Goal: Transaction & Acquisition: Book appointment/travel/reservation

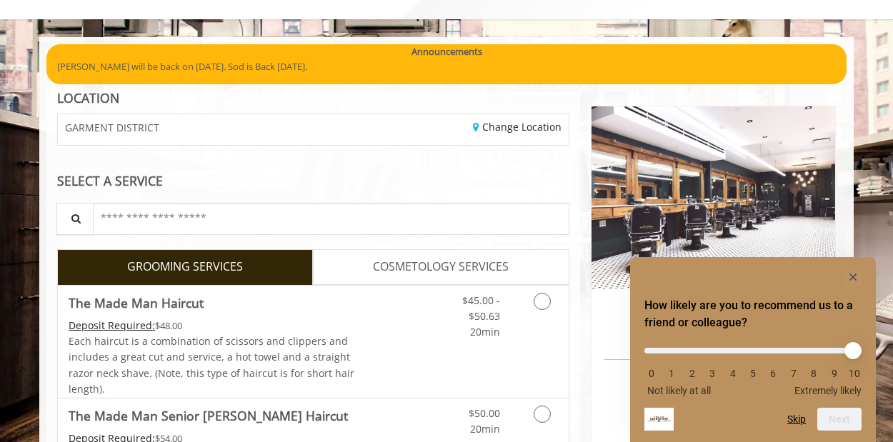
scroll to position [143, 0]
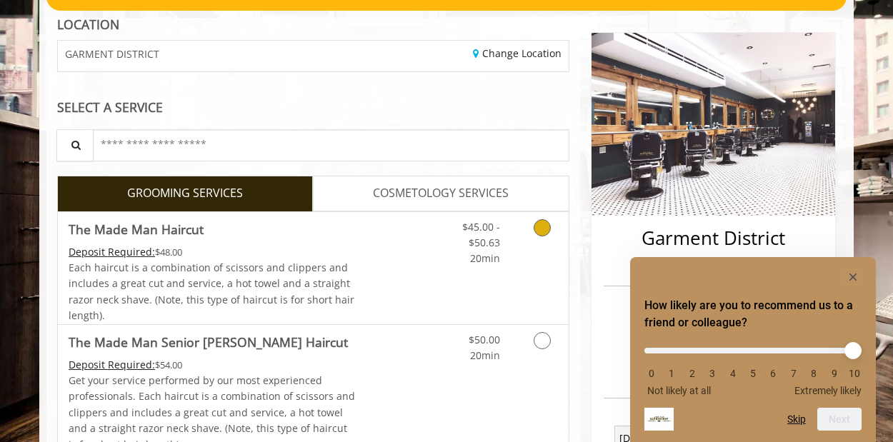
click at [514, 241] on div "Grooming services" at bounding box center [540, 239] width 58 height 55
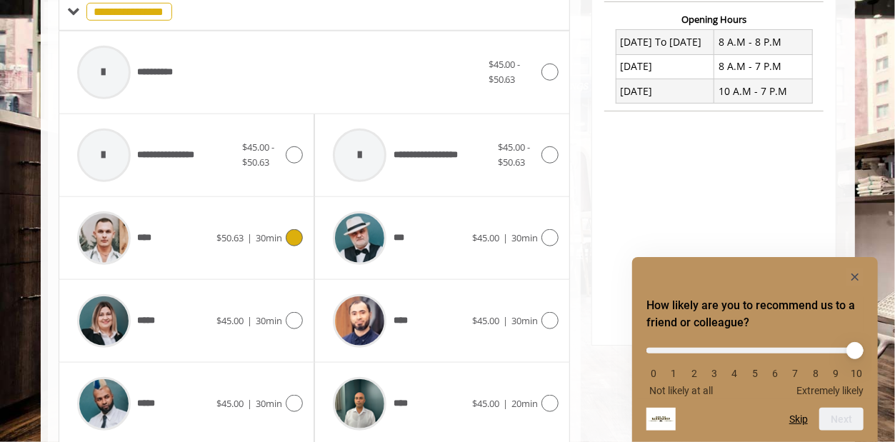
scroll to position [753, 0]
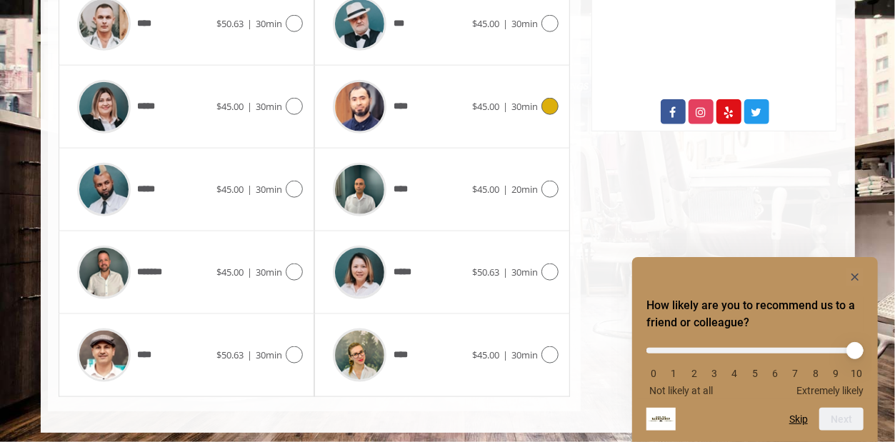
click at [435, 95] on div "****" at bounding box center [399, 107] width 146 height 68
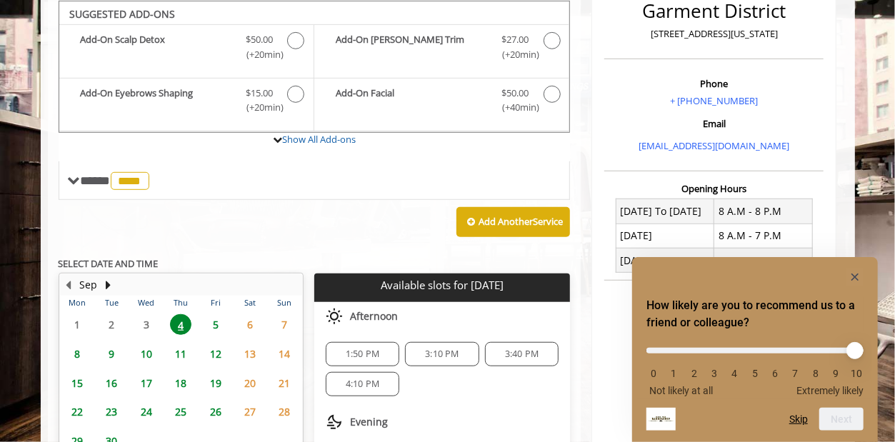
scroll to position [500, 0]
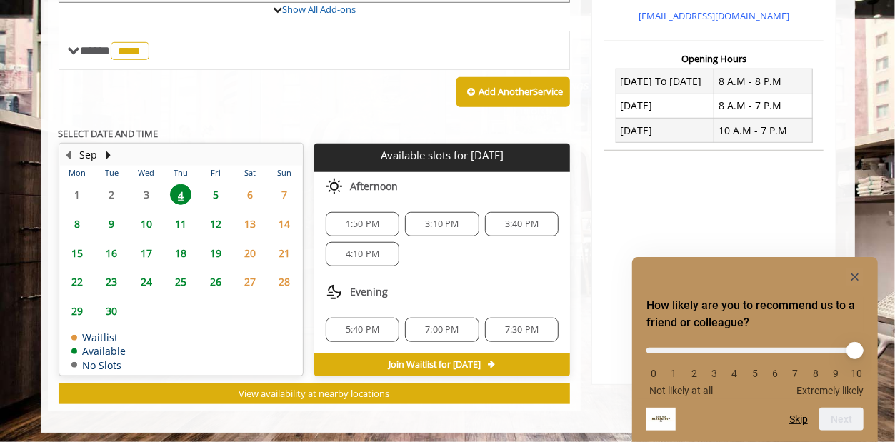
click at [369, 331] on span "5:40 PM" at bounding box center [363, 329] width 34 height 11
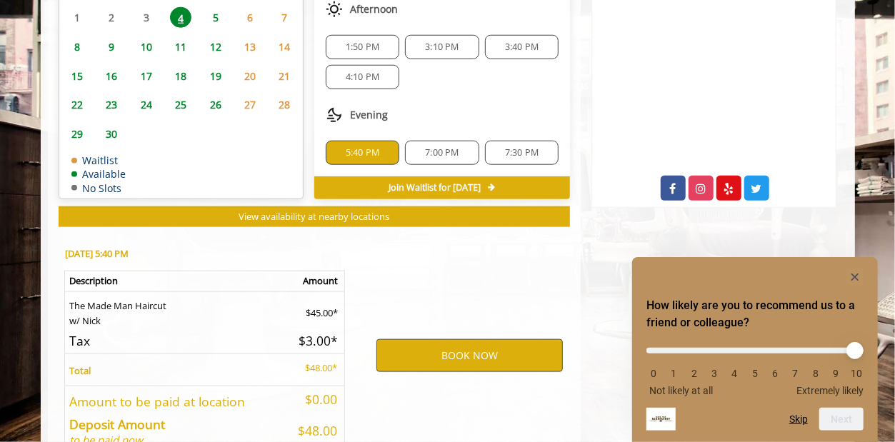
scroll to position [757, 0]
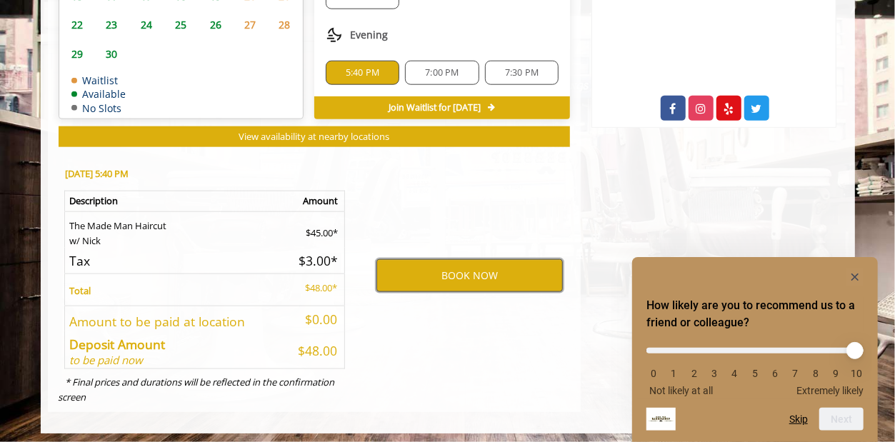
click at [501, 279] on button "BOOK NOW" at bounding box center [469, 275] width 186 height 33
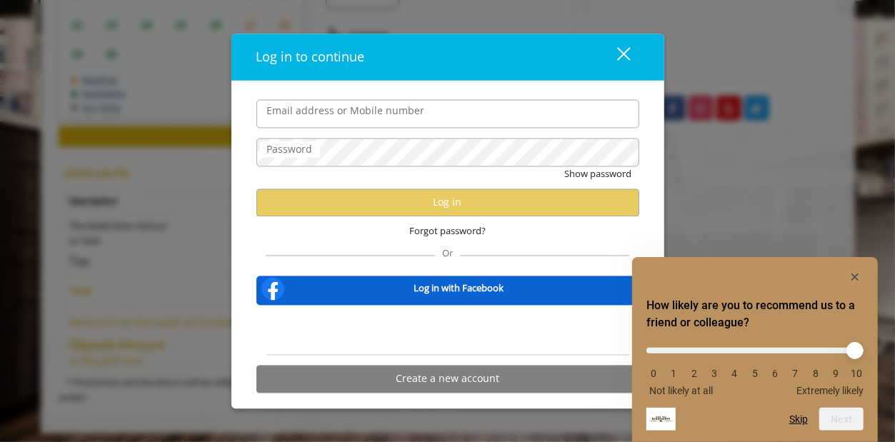
type input "**********"
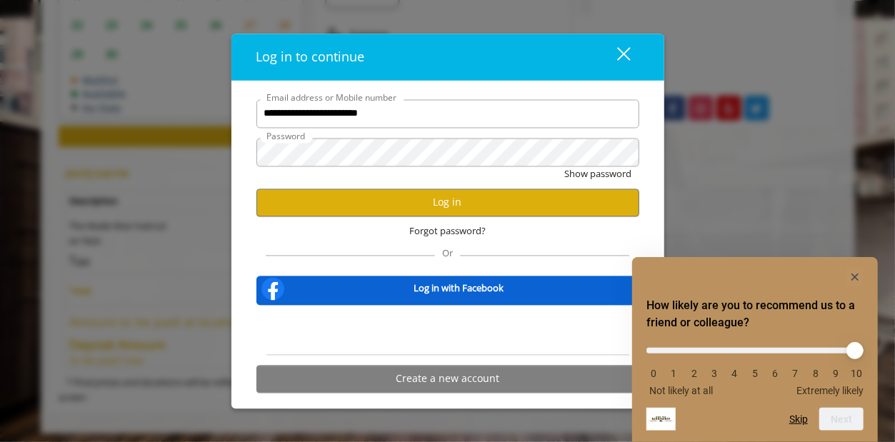
scroll to position [0, 0]
click at [423, 198] on button "Log in" at bounding box center [447, 203] width 383 height 28
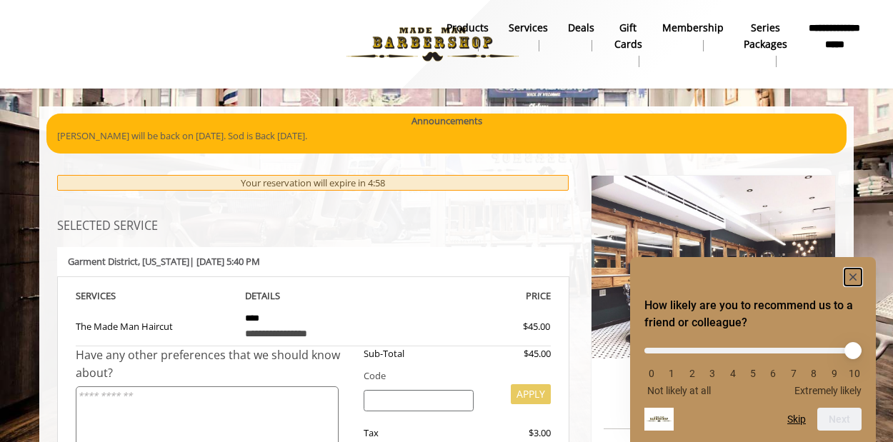
click at [855, 281] on rect "Hide survey" at bounding box center [852, 277] width 17 height 17
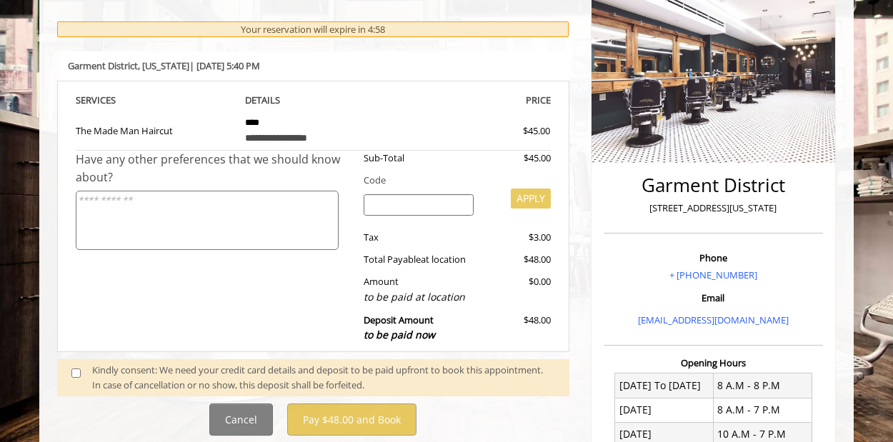
scroll to position [357, 0]
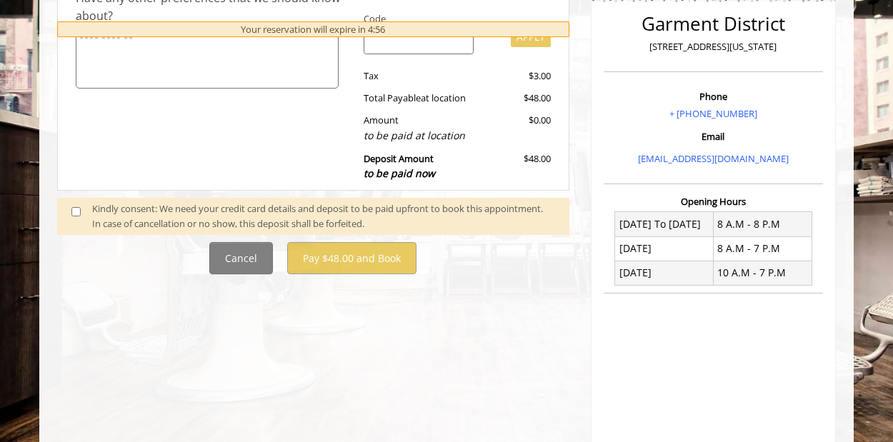
click at [68, 210] on span at bounding box center [82, 216] width 42 height 30
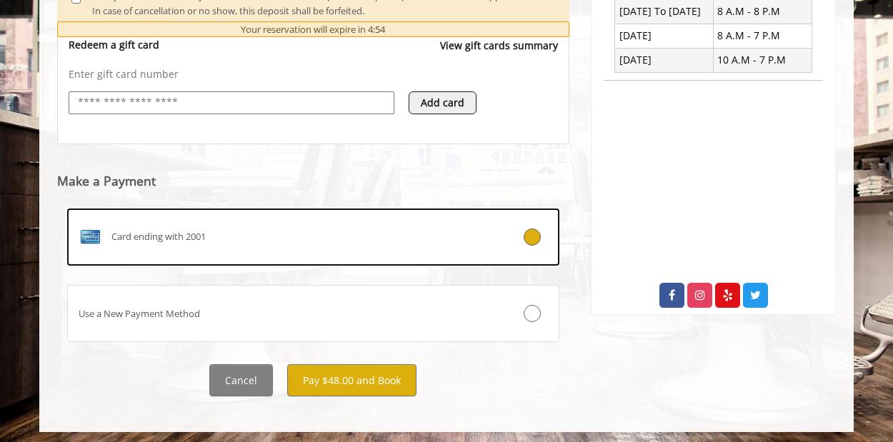
scroll to position [572, 0]
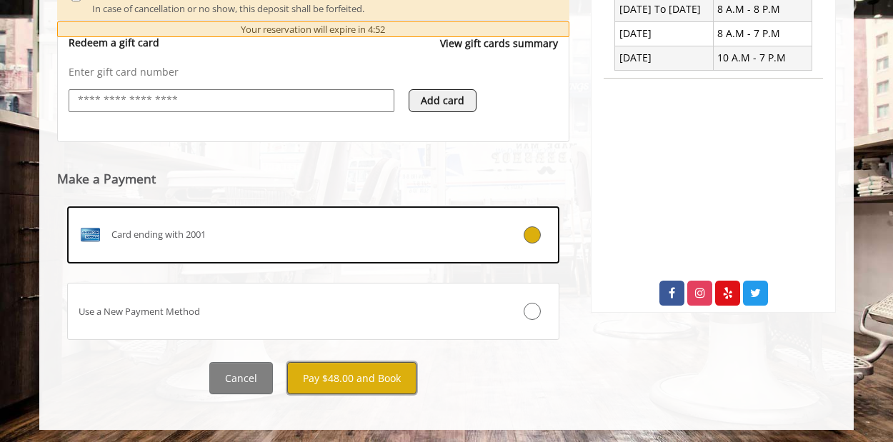
click at [349, 384] on button "Pay $48.00 and Book" at bounding box center [351, 378] width 129 height 32
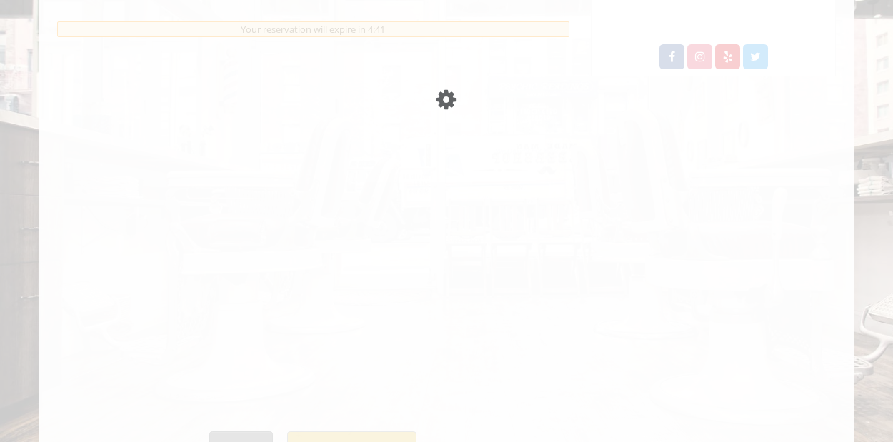
scroll to position [786, 0]
